Goal: Information Seeking & Learning: Learn about a topic

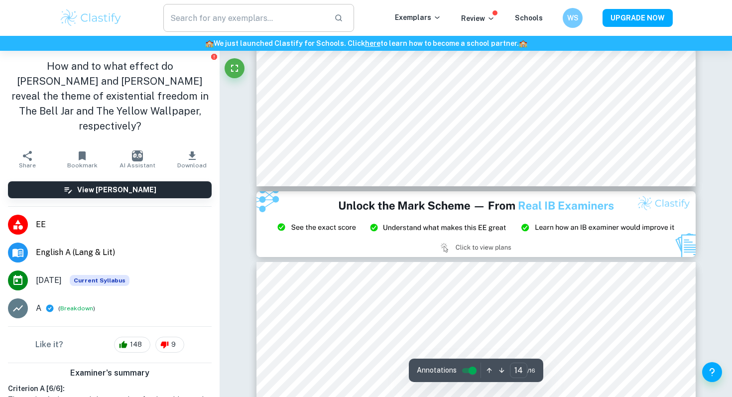
scroll to position [8128, 0]
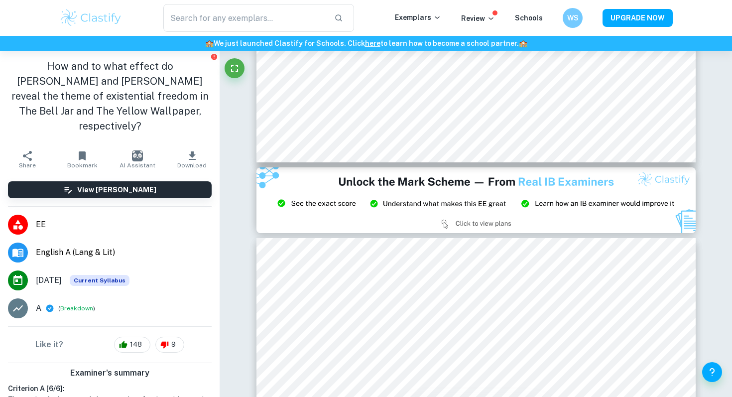
click at [146, 66] on h1 "How and to what effect do [PERSON_NAME] and [PERSON_NAME] reveal the theme of e…" at bounding box center [110, 96] width 204 height 75
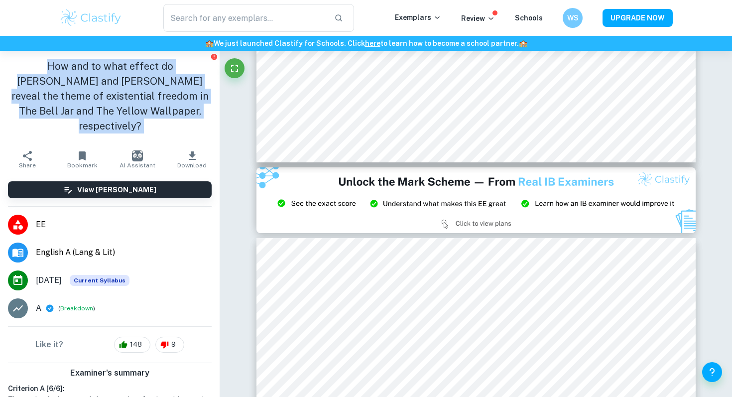
click at [146, 66] on h1 "How and to what effect do [PERSON_NAME] and [PERSON_NAME] reveal the theme of e…" at bounding box center [110, 96] width 204 height 75
click at [172, 72] on h1 "How and to what effect do [PERSON_NAME] and [PERSON_NAME] reveal the theme of e…" at bounding box center [110, 96] width 204 height 75
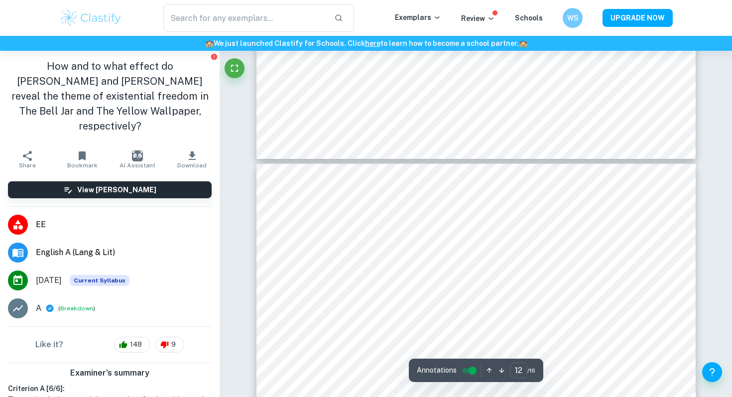
scroll to position [6829, 0]
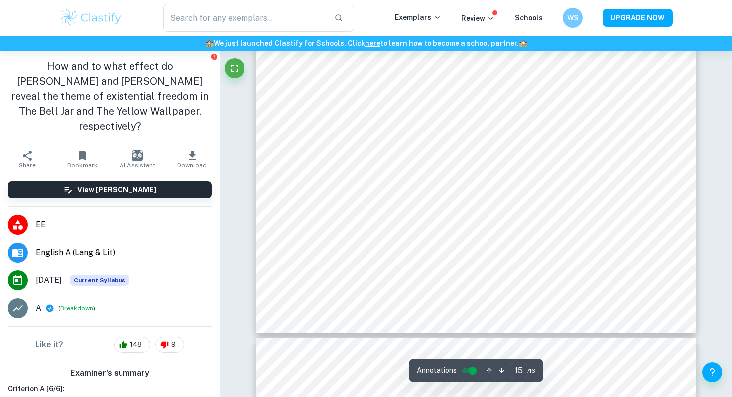
scroll to position [8594, 0]
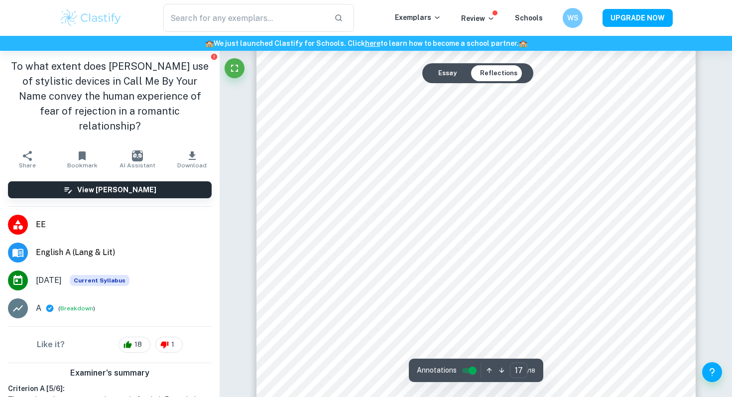
scroll to position [10376, 0]
click at [453, 75] on button "Essay" at bounding box center [447, 73] width 34 height 16
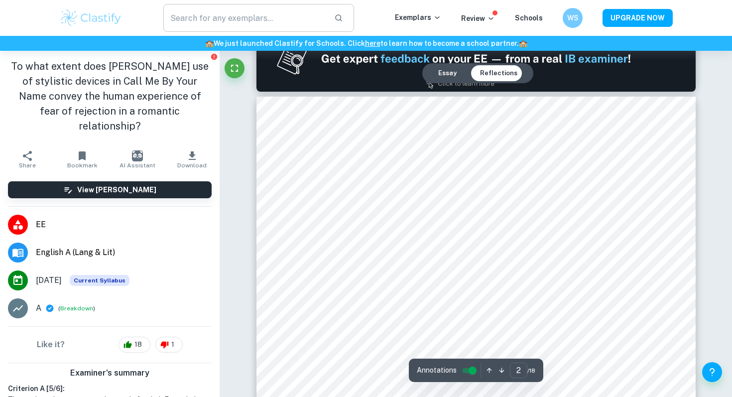
scroll to position [687, 0]
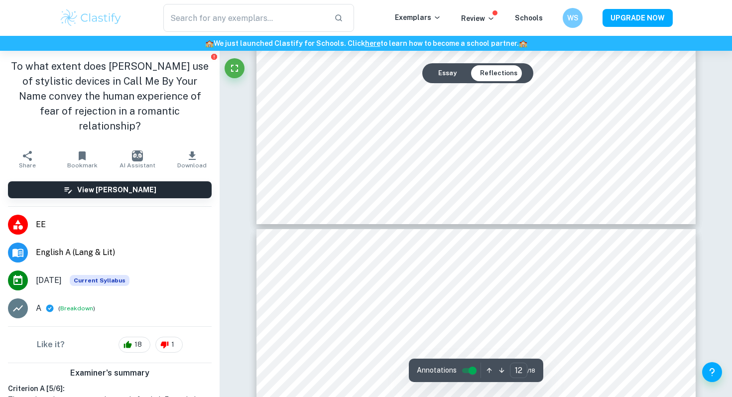
type input "13"
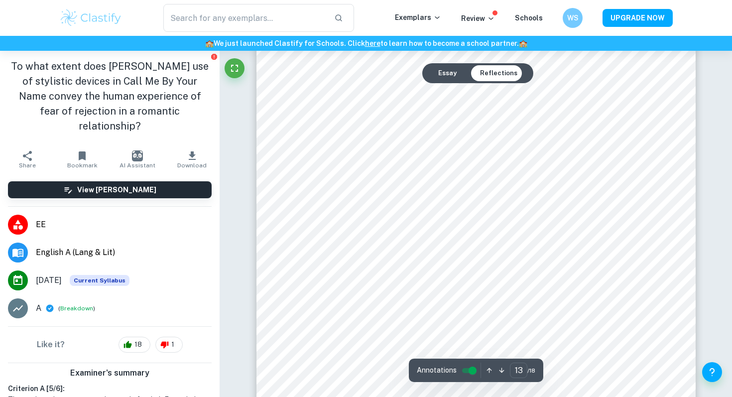
scroll to position [7735, 0]
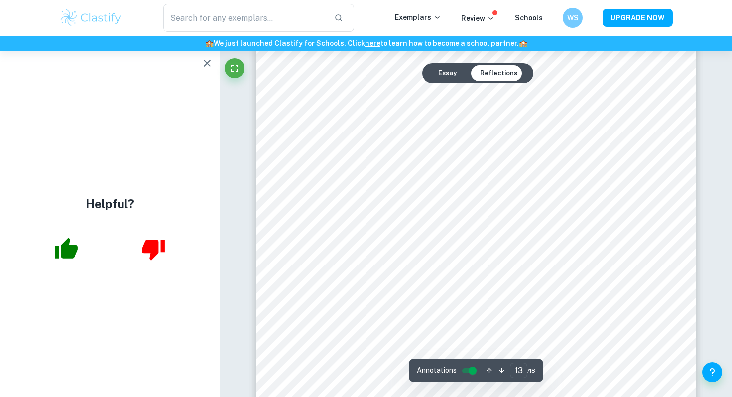
click at [208, 68] on icon "button" at bounding box center [207, 63] width 12 height 12
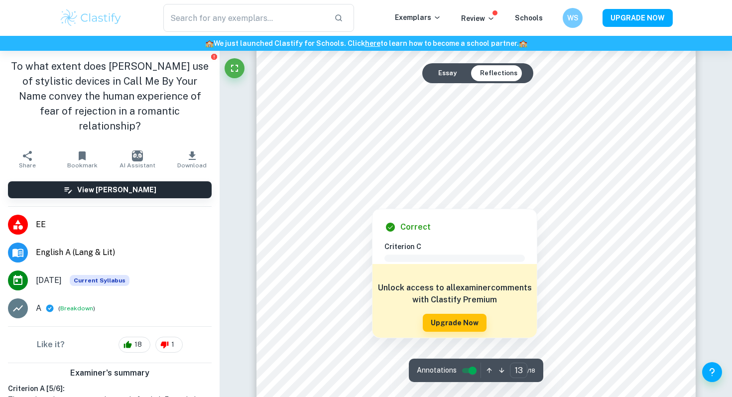
click at [418, 172] on div at bounding box center [475, 183] width 332 height 28
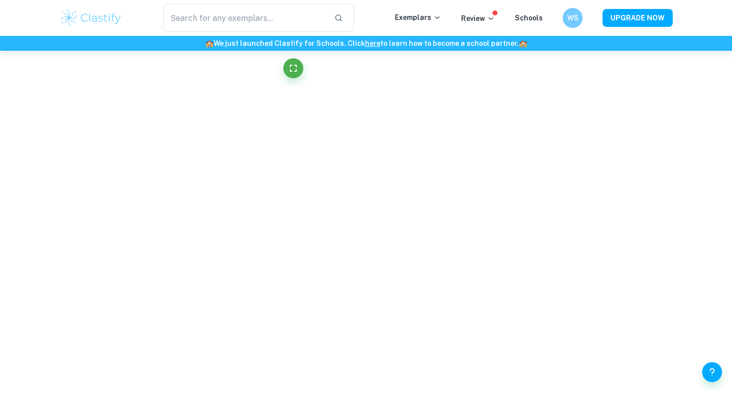
scroll to position [7671, 0]
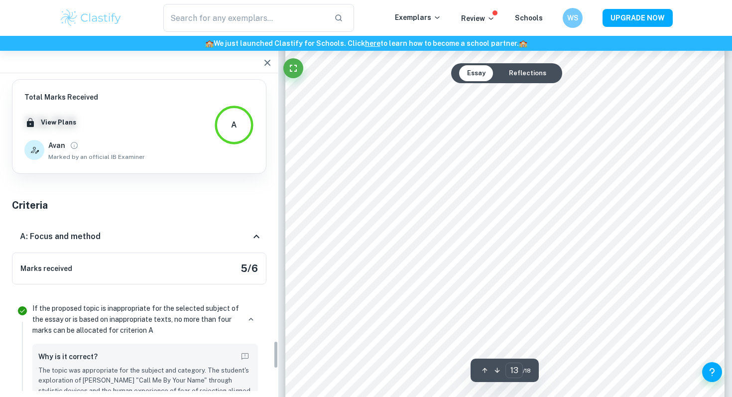
type input "13"
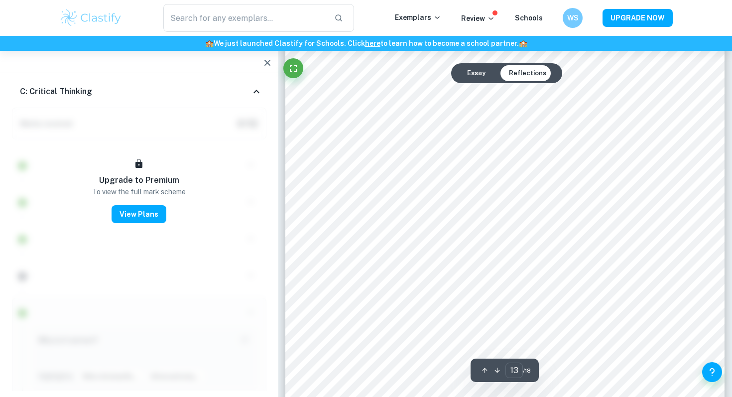
scroll to position [7621, 0]
